Goal: Use online tool/utility: Use online tool/utility

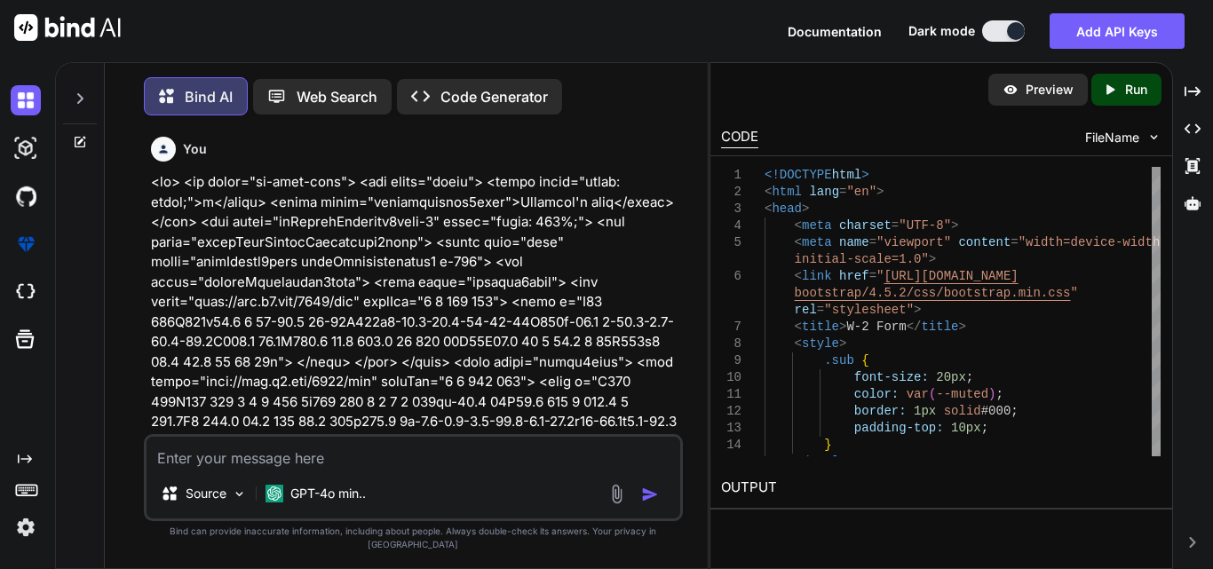
scroll to position [0, 163]
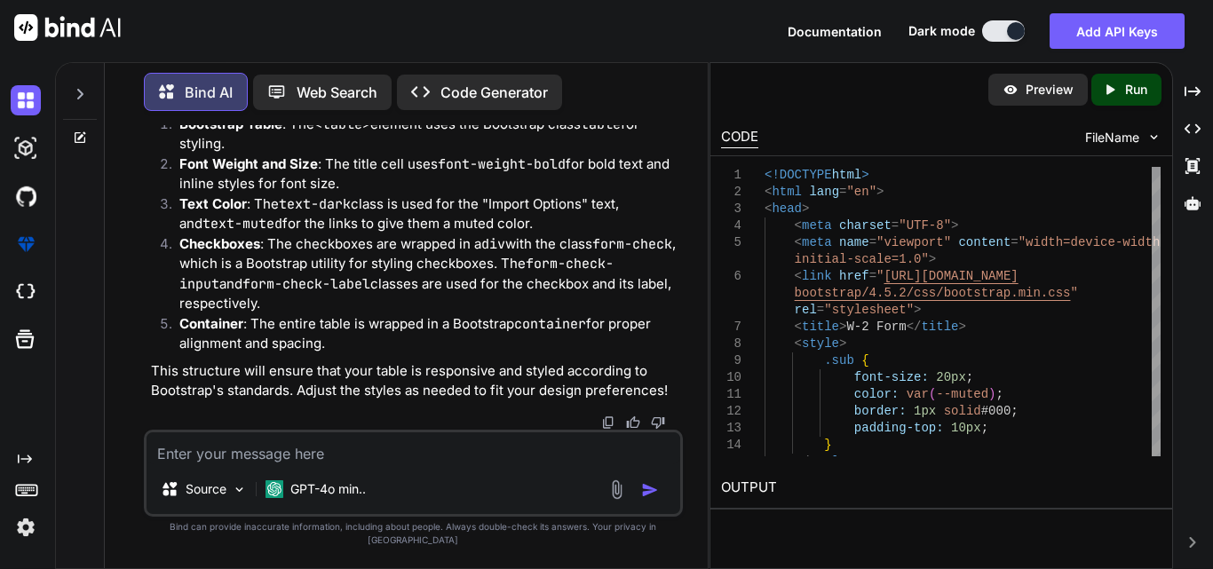
click at [350, 464] on textarea at bounding box center [414, 448] width 534 height 32
paste textarea "<div class="container"> <div class="row g-3 align-items-end"> <!-- Employer's C…"
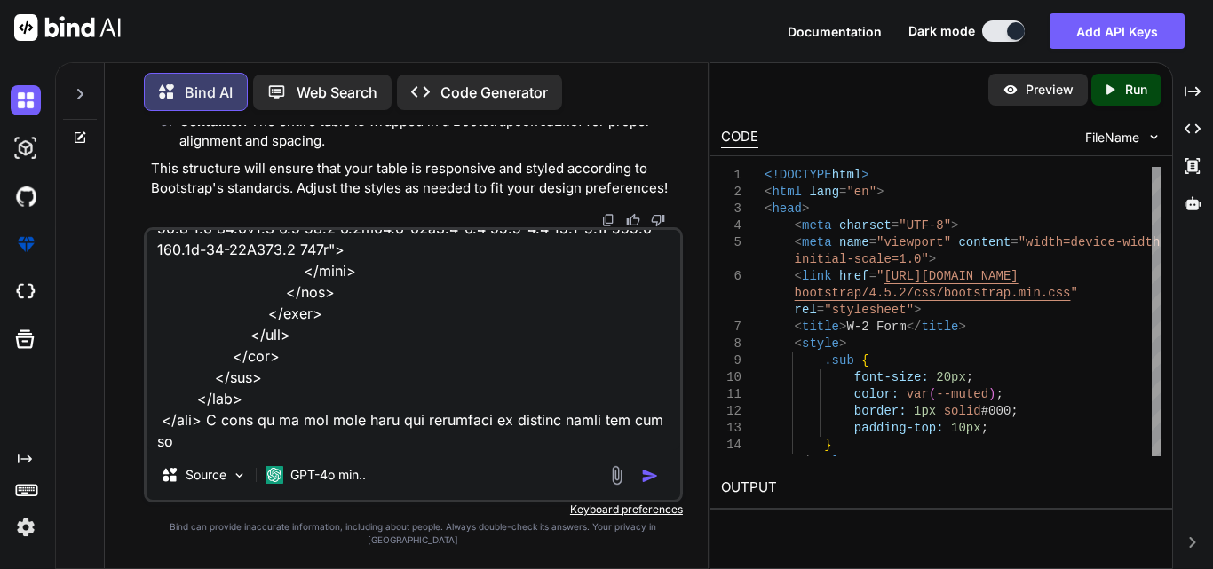
scroll to position [3923, 0]
type textarea "<div class="container"> <div class="row g-3 align-items-end"> <!-- Employer's C…"
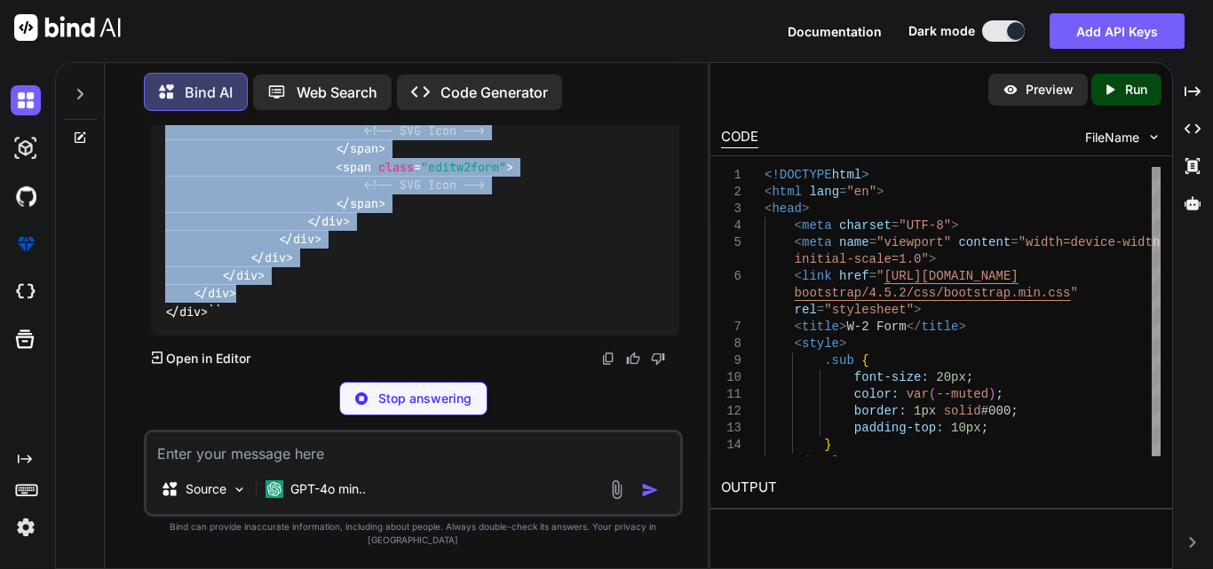
scroll to position [49171, 0]
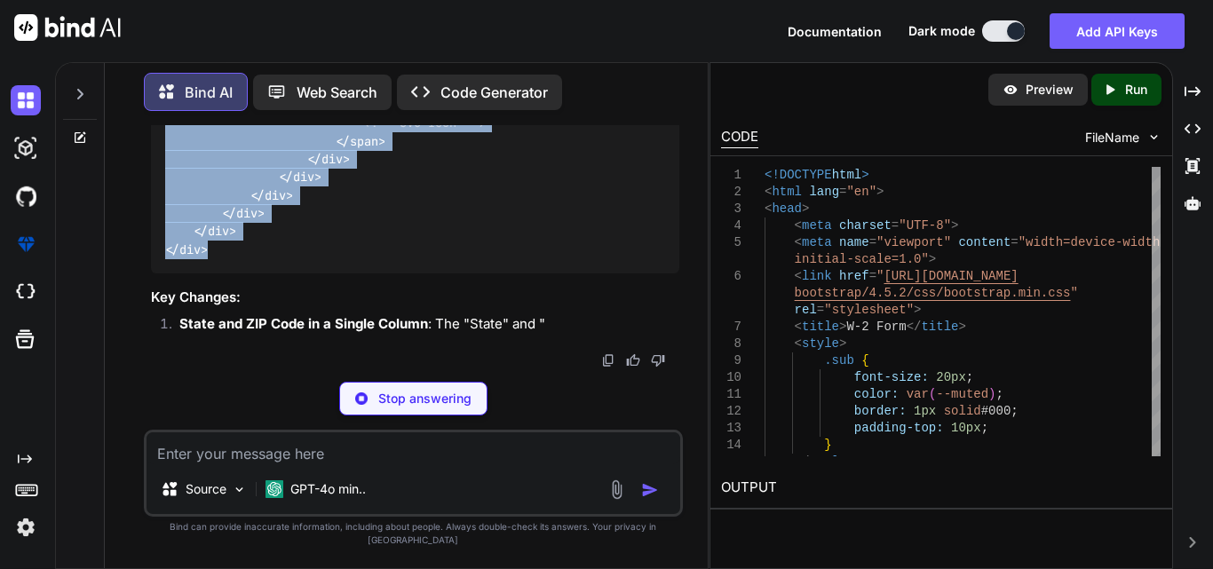
drag, startPoint x: 163, startPoint y: 242, endPoint x: 279, endPoint y: 329, distance: 144.6
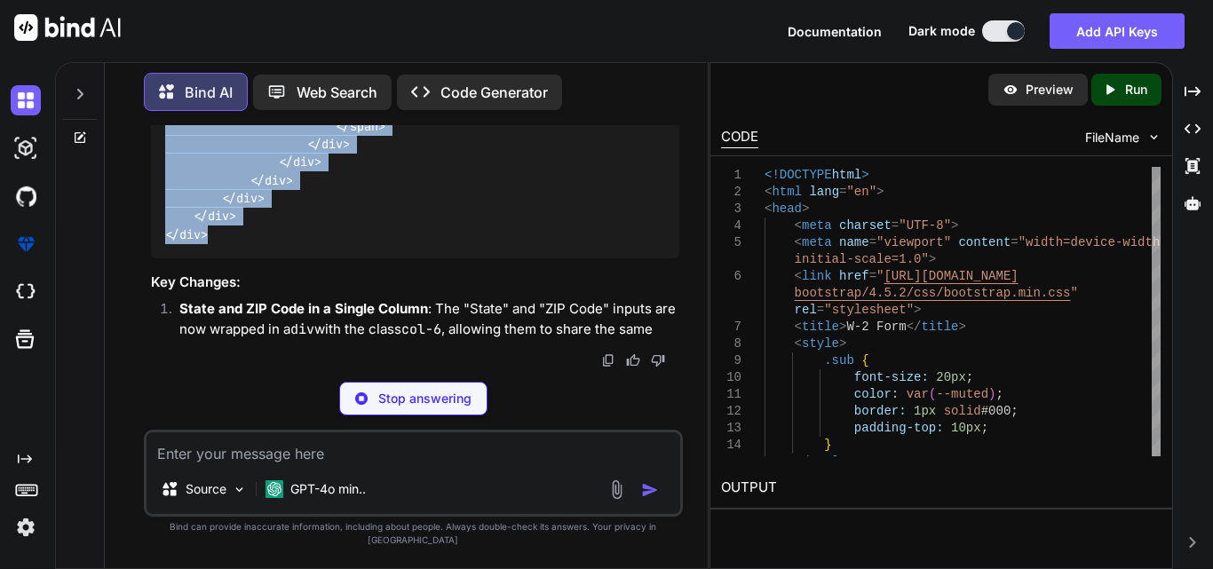
copy code "< div class = "container" > < div class = "row g-3 align-items-end" > <!-- Empl…"
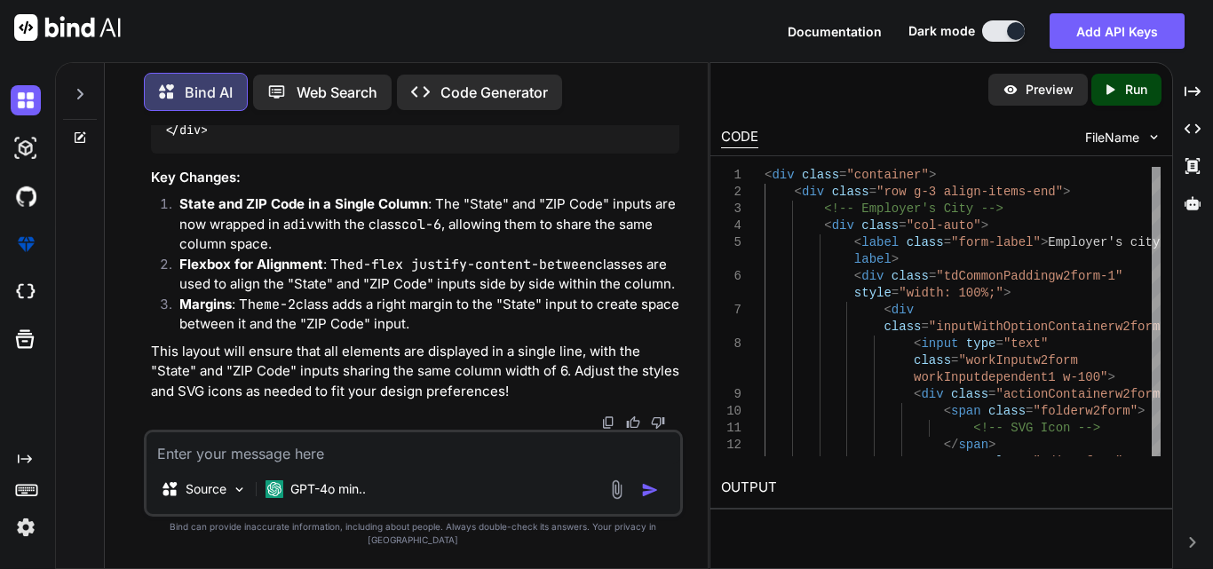
click at [290, 464] on textarea at bounding box center [414, 448] width 534 height 32
paste textarea "<tr> <td class="td-only-3"> <div class="row" style="width: 100%; display: flex;…"
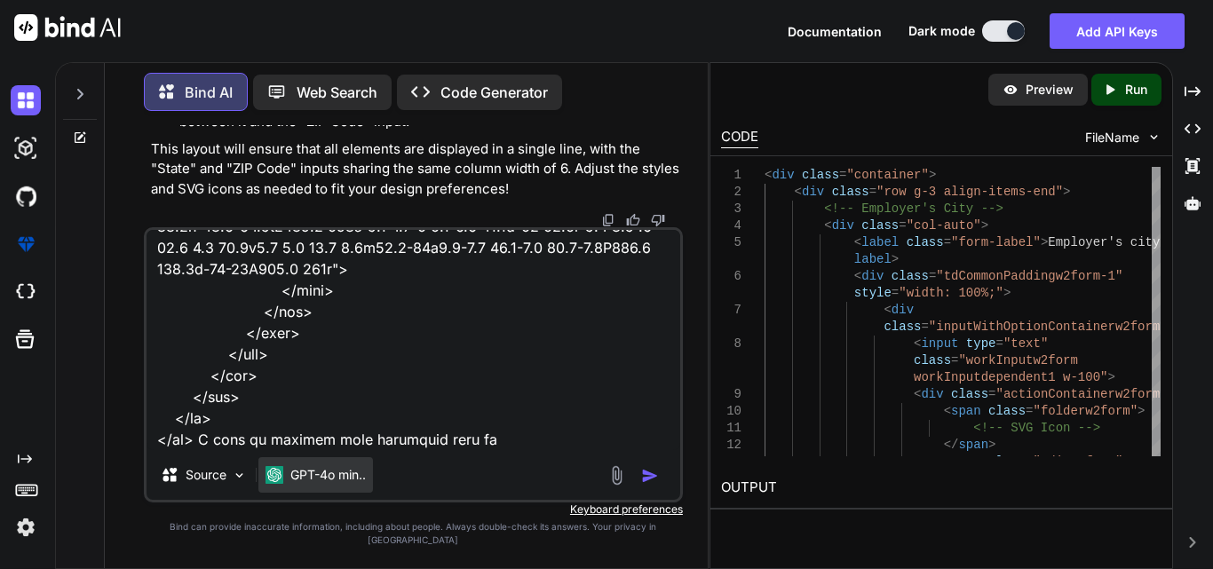
type textarea "<tr> <td class="td-only-3"> <div class="row" style="width: 100%; display: flex;…"
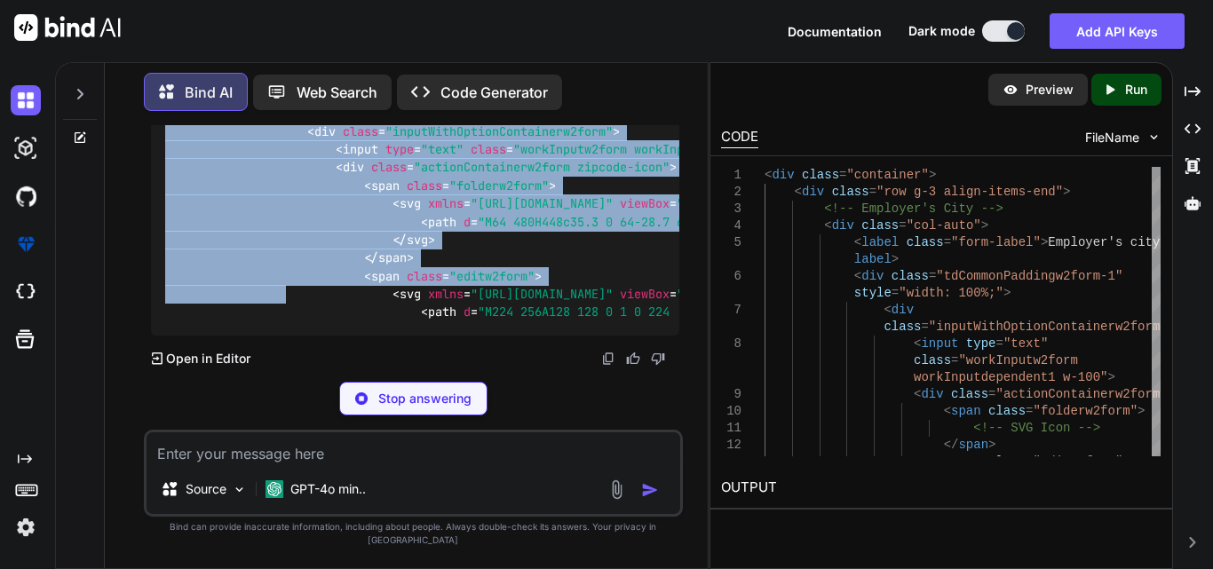
scroll to position [52309, 0]
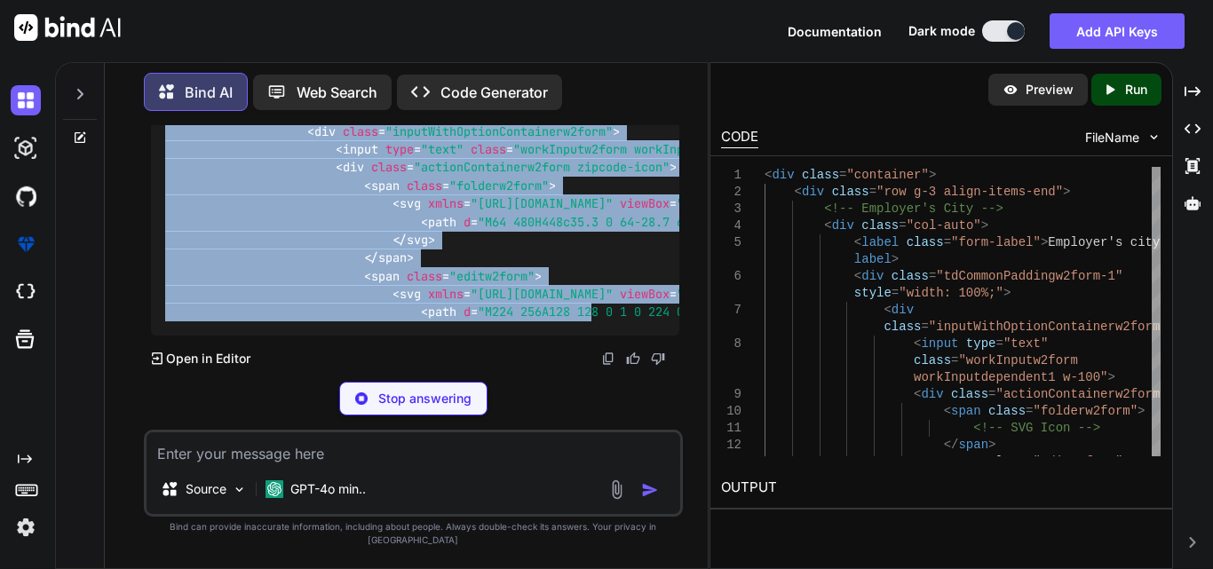
drag, startPoint x: 162, startPoint y: 184, endPoint x: 603, endPoint y: 341, distance: 468.5
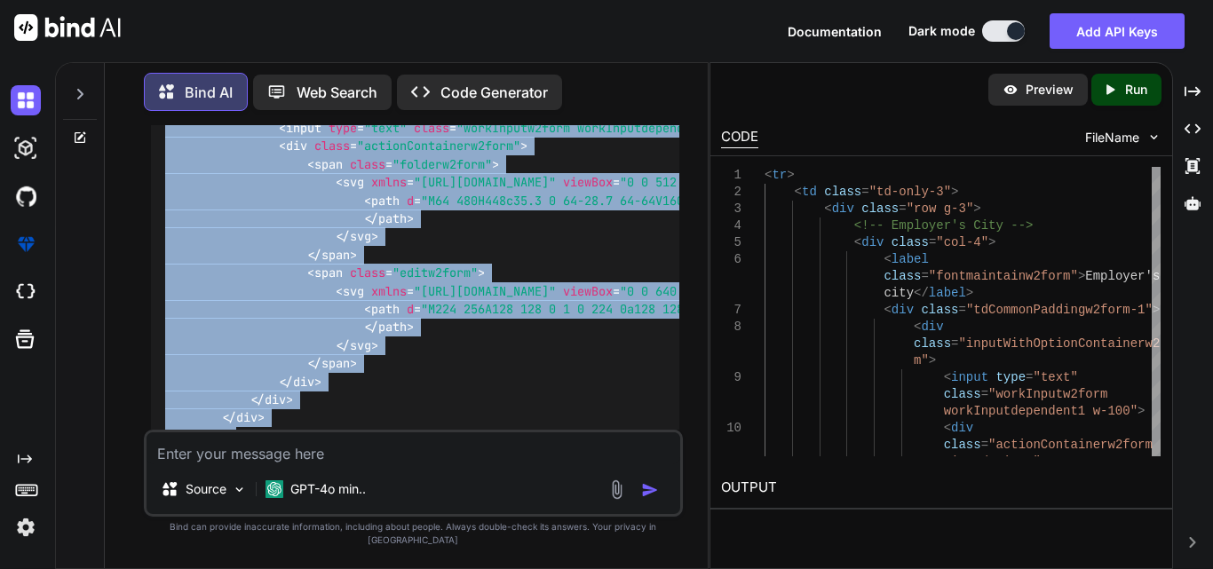
scroll to position [51738, 0]
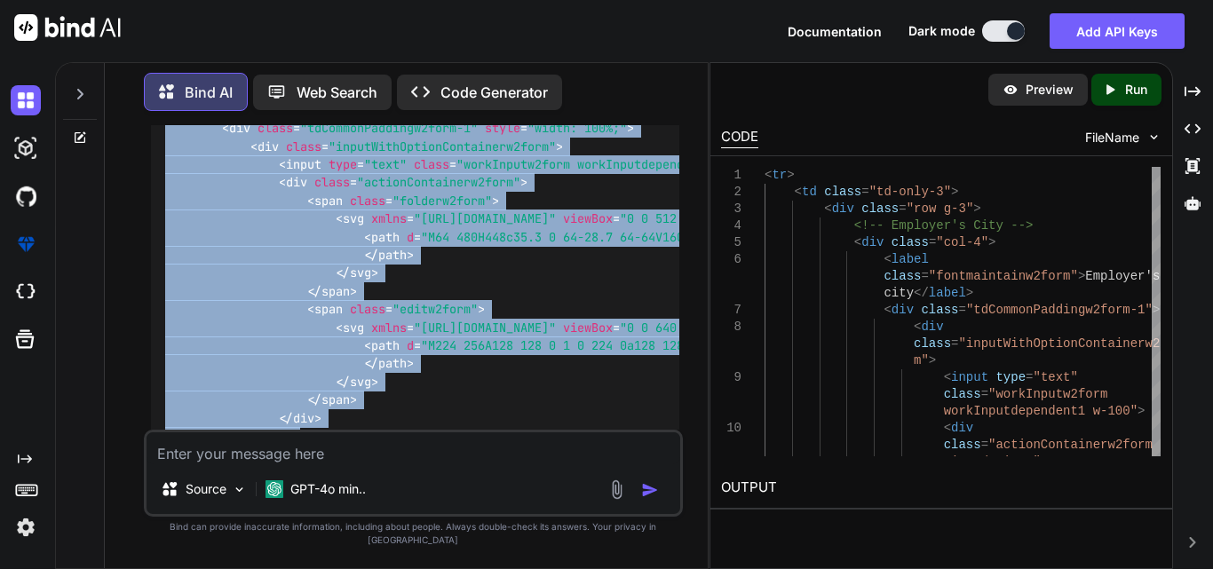
drag, startPoint x: 203, startPoint y: 220, endPoint x: 163, endPoint y: 177, distance: 59.1
copy code "< tr > < td class = "td-only-3" > < div class = "row g-3" > <!-- Employer's Cit…"
